Goal: Entertainment & Leisure: Consume media (video, audio)

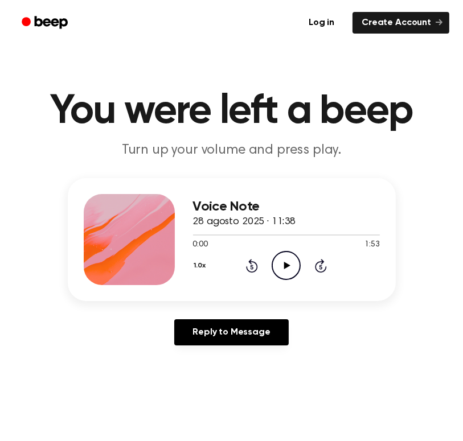
click at [288, 260] on icon "Play Audio" at bounding box center [285, 265] width 29 height 29
click at [288, 260] on icon "Pause Audio" at bounding box center [285, 265] width 29 height 29
click at [288, 260] on icon "Play Audio" at bounding box center [285, 265] width 29 height 29
click at [282, 274] on icon "Play Audio" at bounding box center [285, 265] width 29 height 29
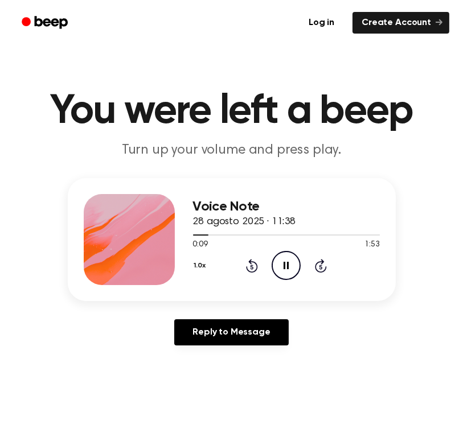
click at [318, 261] on icon "Skip 5 seconds" at bounding box center [320, 265] width 13 height 15
click at [360, 332] on div "Reply to Message" at bounding box center [232, 336] width 328 height 35
click at [281, 260] on icon "Pause Audio" at bounding box center [285, 265] width 29 height 29
click at [252, 267] on icon "Rewind 5 seconds" at bounding box center [251, 265] width 13 height 15
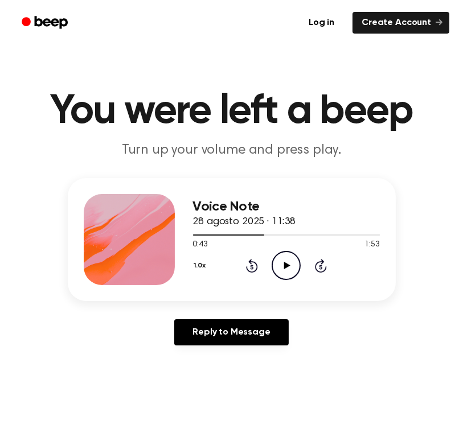
click at [252, 267] on icon "Rewind 5 seconds" at bounding box center [251, 265] width 13 height 15
click at [285, 269] on icon "Play Audio" at bounding box center [285, 265] width 29 height 29
click at [252, 266] on icon "Rewind 5 seconds" at bounding box center [251, 265] width 13 height 15
click at [252, 267] on icon at bounding box center [251, 267] width 3 height 5
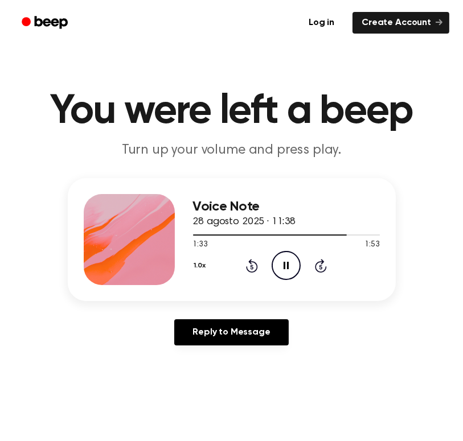
click at [252, 267] on icon at bounding box center [251, 267] width 3 height 5
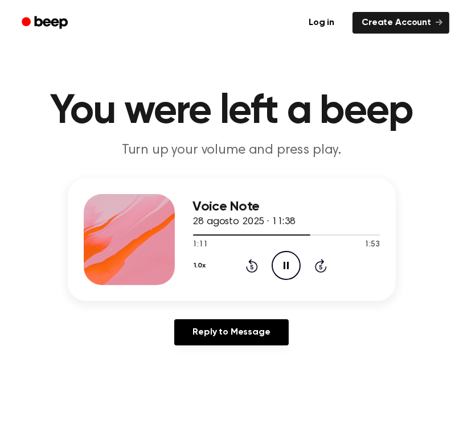
click at [252, 267] on icon at bounding box center [251, 267] width 3 height 5
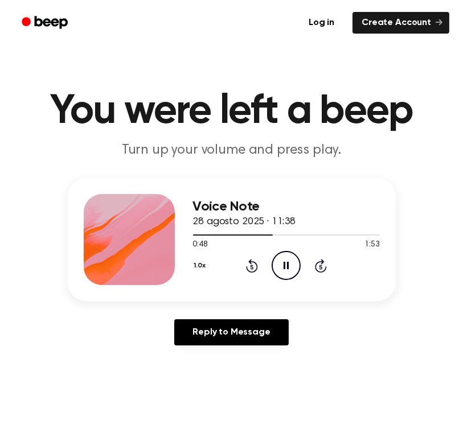
click at [252, 267] on icon at bounding box center [251, 267] width 3 height 5
click at [324, 258] on icon "Skip 5 seconds" at bounding box center [320, 265] width 13 height 15
click at [281, 275] on icon "Play Audio" at bounding box center [285, 265] width 29 height 29
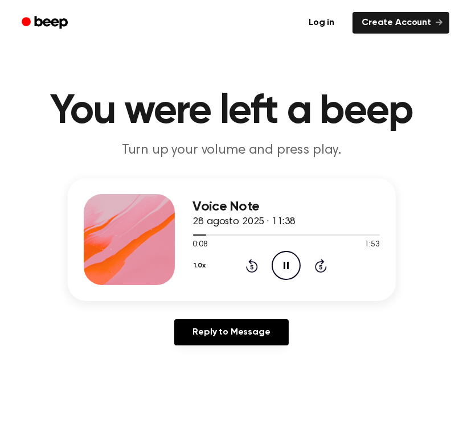
click at [288, 261] on icon "Pause Audio" at bounding box center [285, 265] width 29 height 29
click at [275, 265] on icon "Play Audio" at bounding box center [285, 265] width 29 height 29
click at [281, 266] on icon "Play Audio" at bounding box center [285, 265] width 29 height 29
click at [282, 269] on icon "Play Audio" at bounding box center [285, 265] width 29 height 29
click at [290, 262] on icon "Play Audio" at bounding box center [285, 265] width 29 height 29
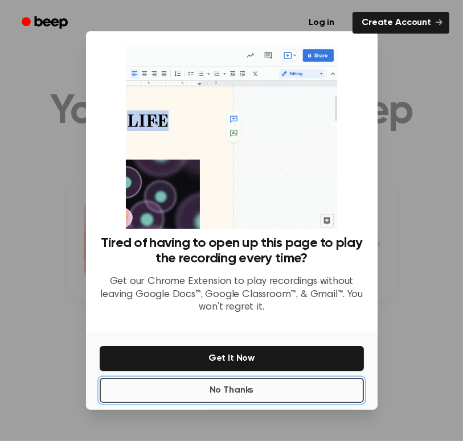
click at [251, 403] on button "No Thanks" at bounding box center [232, 390] width 264 height 25
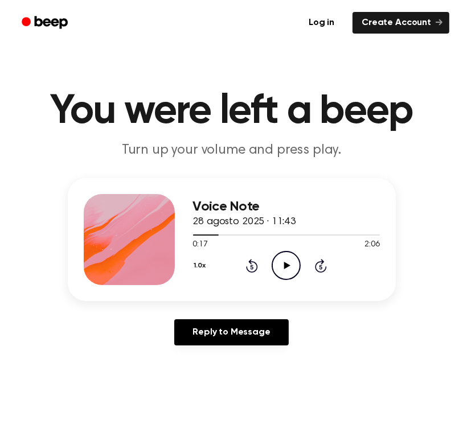
click at [283, 268] on icon "Play Audio" at bounding box center [285, 265] width 29 height 29
click at [255, 271] on icon at bounding box center [252, 266] width 12 height 14
click at [286, 270] on icon "Play Audio" at bounding box center [285, 265] width 29 height 29
click at [282, 269] on icon "Play Audio" at bounding box center [285, 265] width 29 height 29
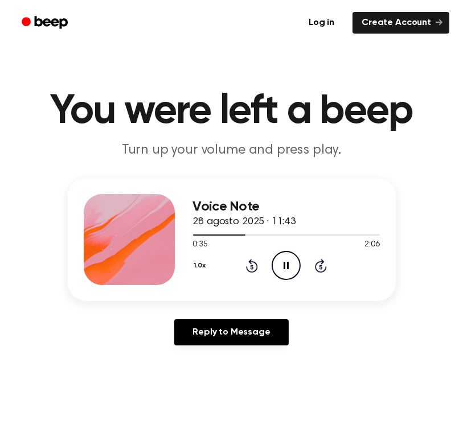
click at [282, 269] on icon "Pause Audio" at bounding box center [285, 265] width 29 height 29
click at [253, 261] on icon at bounding box center [252, 266] width 12 height 14
click at [290, 257] on icon "Play Audio" at bounding box center [285, 265] width 29 height 29
click at [275, 262] on icon "Play Audio" at bounding box center [285, 265] width 29 height 29
click at [249, 260] on icon at bounding box center [252, 266] width 12 height 14
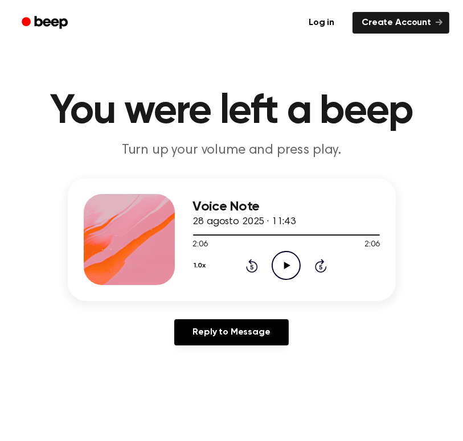
scroll to position [1, 0]
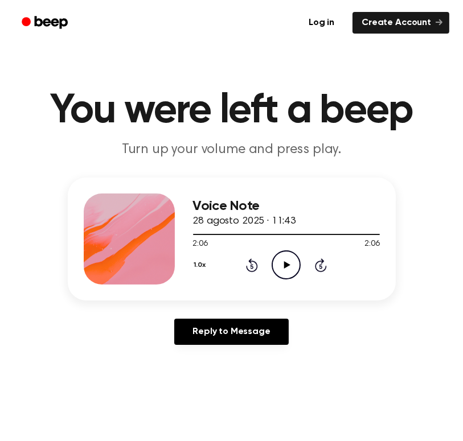
click at [276, 278] on icon "Play Audio" at bounding box center [285, 264] width 29 height 29
